Goal: Information Seeking & Learning: Find specific fact

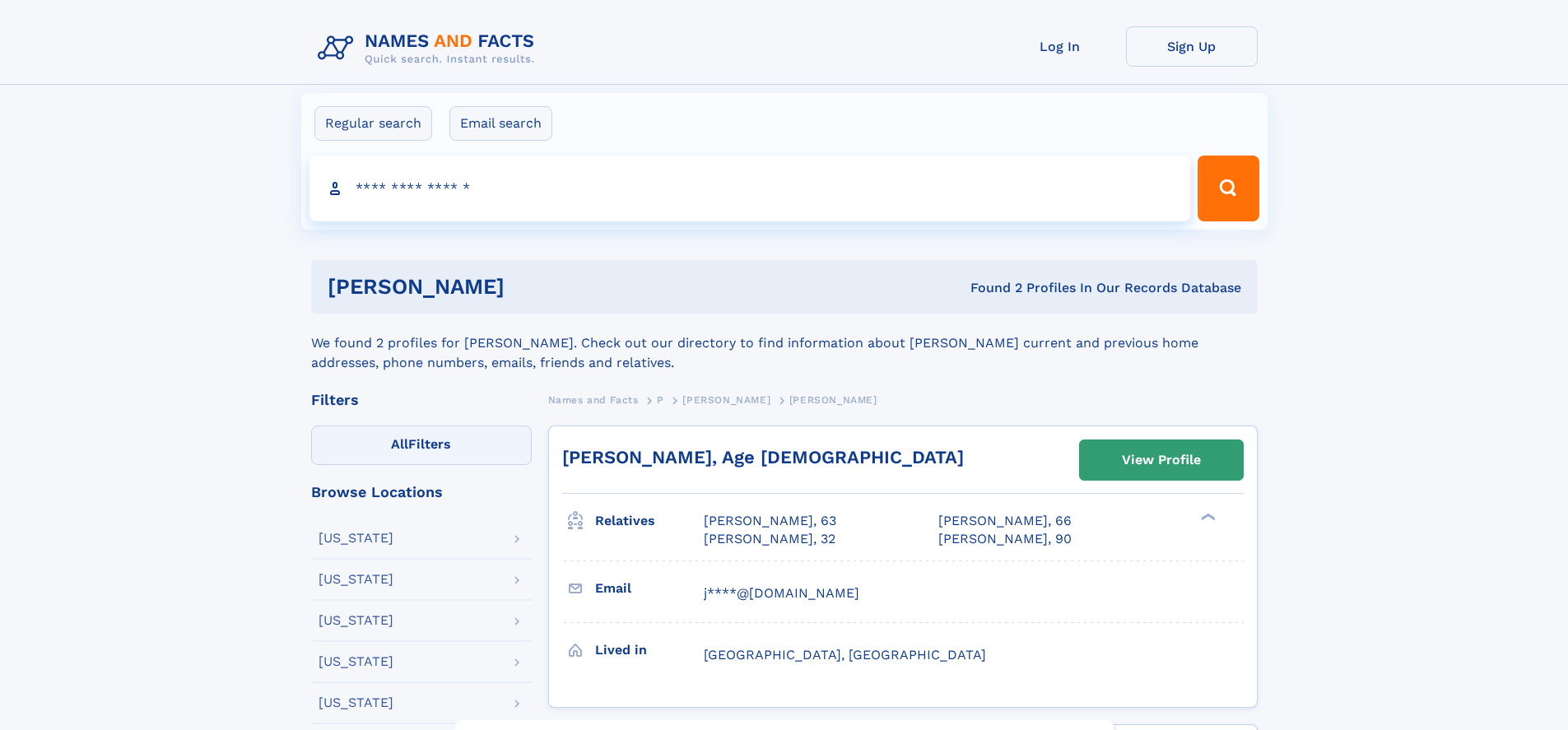
click at [421, 446] on label "All Filters" at bounding box center [422, 446] width 221 height 40
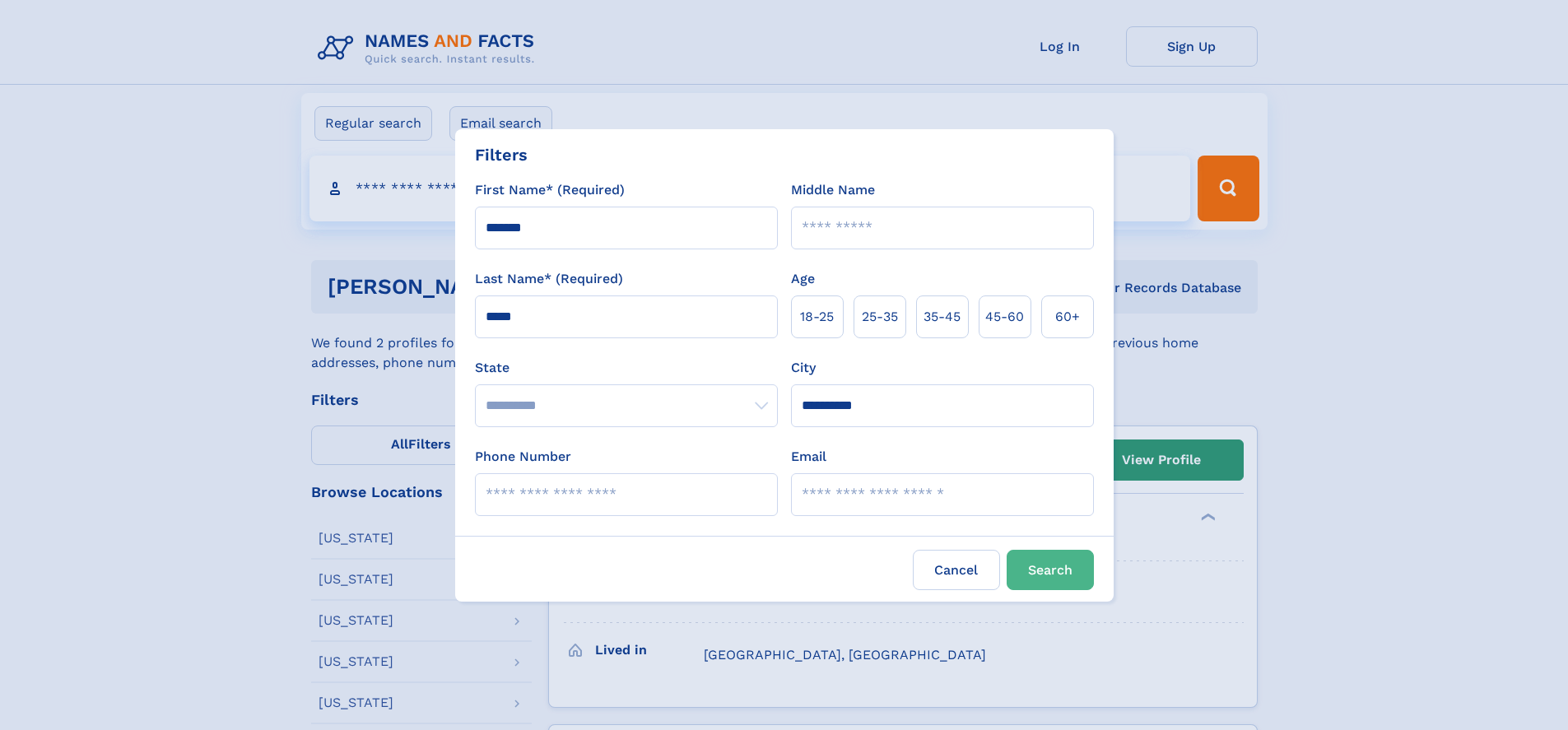
type input "**********"
click at [1074, 316] on span "60+" at bounding box center [1067, 317] width 24 height 20
click at [1056, 570] on button "Search" at bounding box center [1050, 570] width 87 height 41
